Goal: Find specific page/section: Find specific page/section

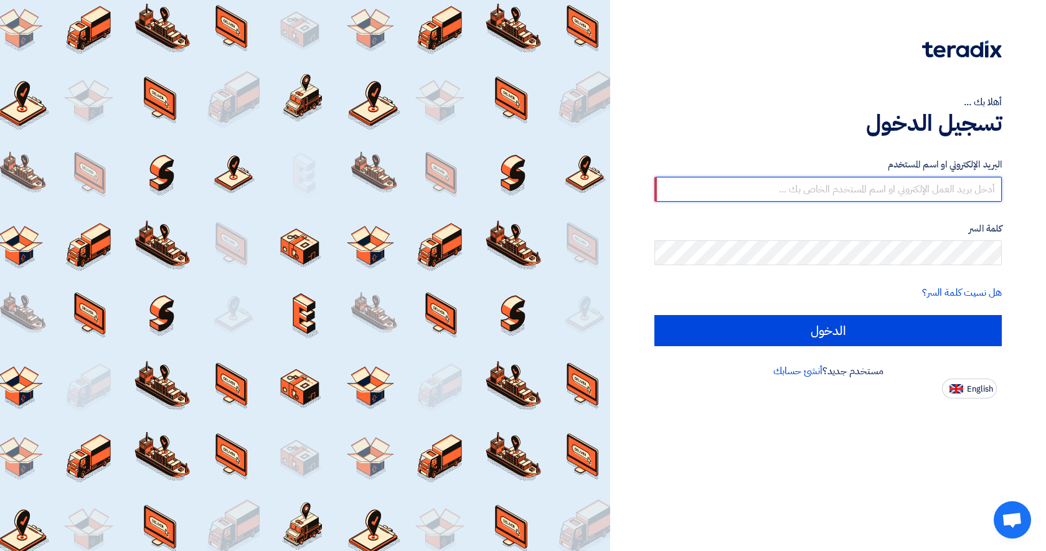
type input "[EMAIL_ADDRESS][DOMAIN_NAME]"
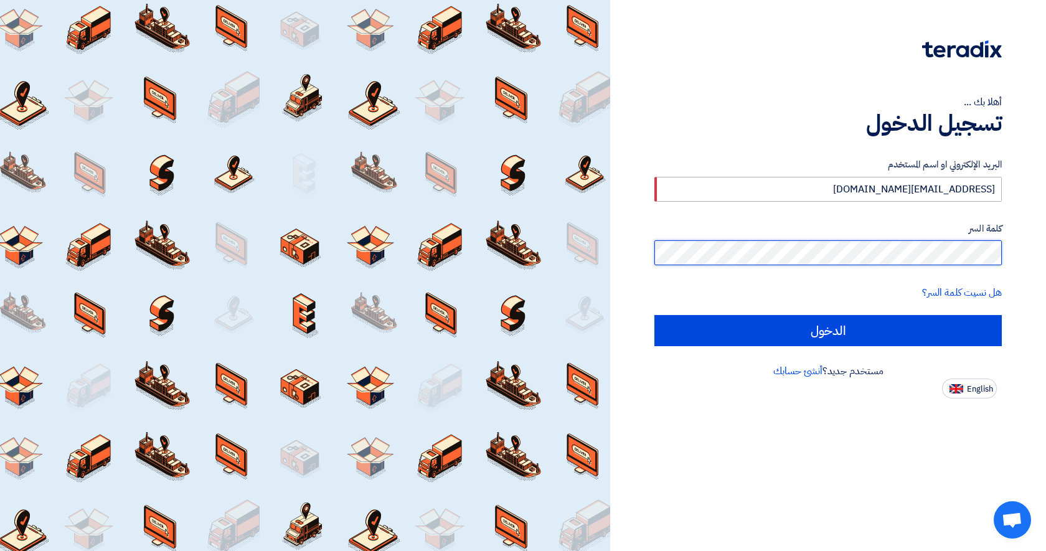
click at [828, 330] on input "الدخول" at bounding box center [827, 330] width 347 height 31
type input "Sign in"
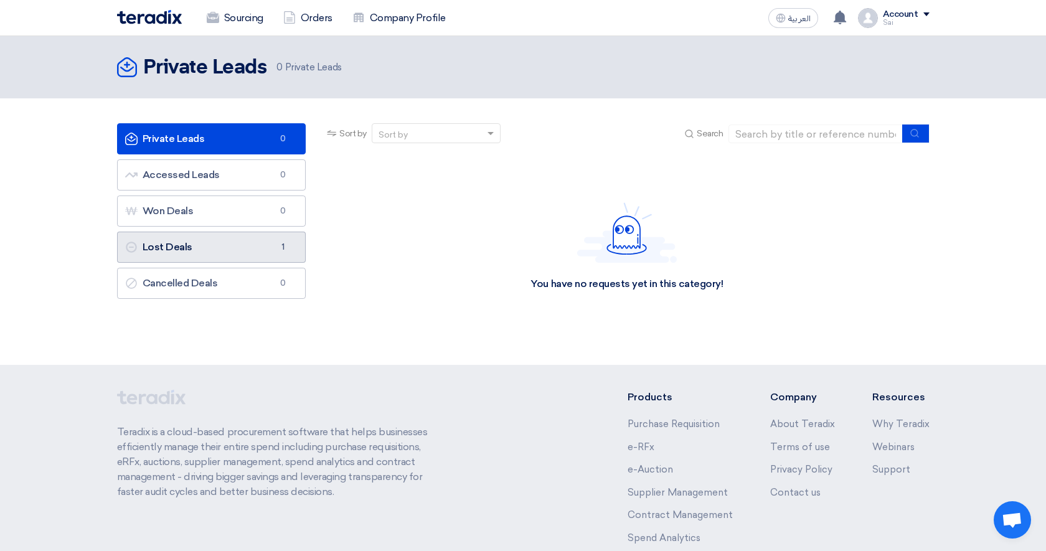
click at [267, 248] on link "Lost Deals Lost Deals 1" at bounding box center [211, 247] width 189 height 31
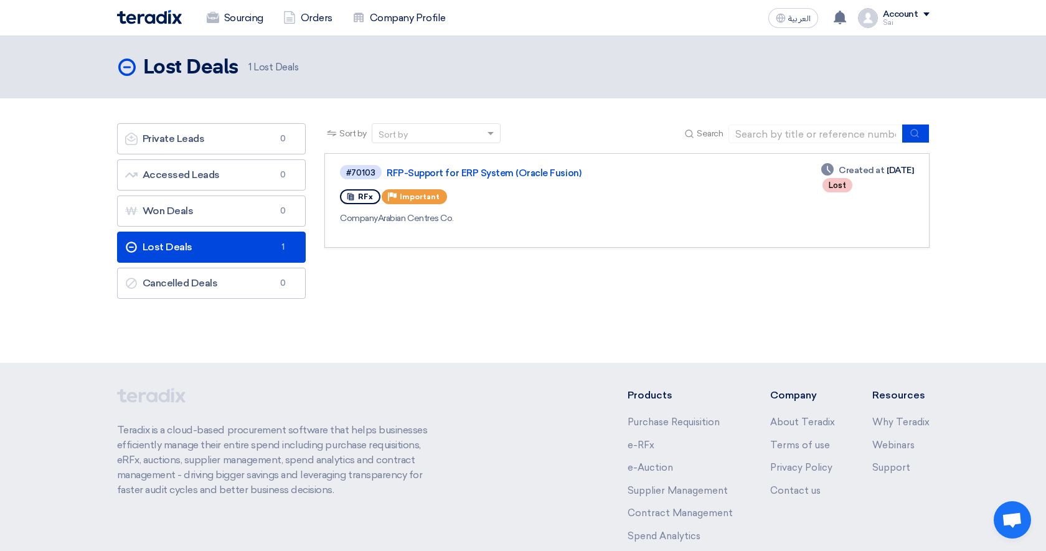
click at [822, 185] on div "Lost" at bounding box center [837, 185] width 30 height 14
click at [505, 321] on section "Private Leads Private Leads 0 Accessed Leads Accessed Leads 0 Won Deals Won Dea…" at bounding box center [523, 214] width 1046 height 232
click at [371, 69] on div "Lost Deals Lost Deals 1 Lost Deals" at bounding box center [523, 67] width 812 height 25
drag, startPoint x: 248, startPoint y: 67, endPoint x: 303, endPoint y: 67, distance: 54.8
click at [303, 67] on div "Lost Deals Lost Deals 1 Lost Deals" at bounding box center [213, 67] width 192 height 25
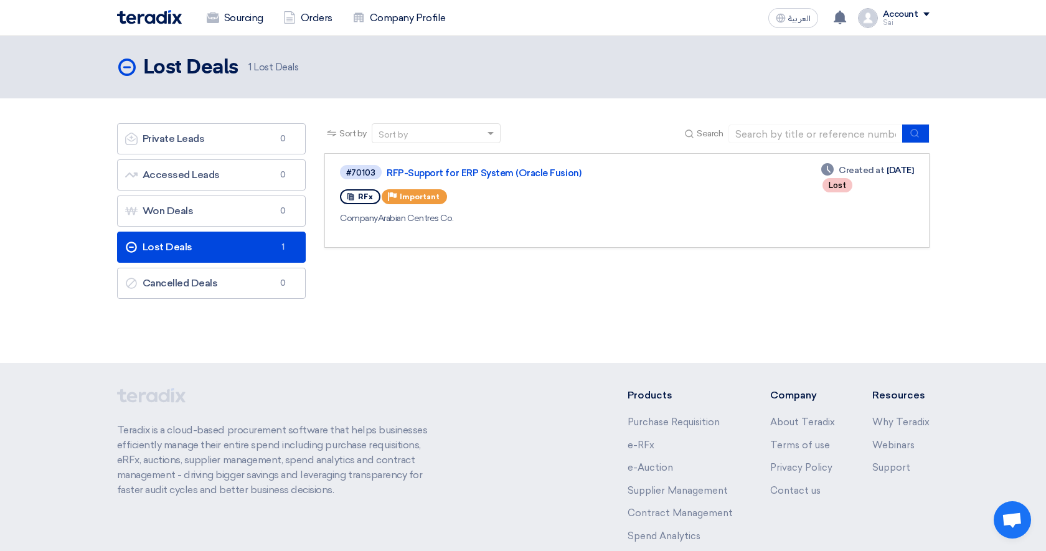
click at [296, 62] on span "1 Lost Deals" at bounding box center [273, 67] width 50 height 14
